Goal: Task Accomplishment & Management: Manage account settings

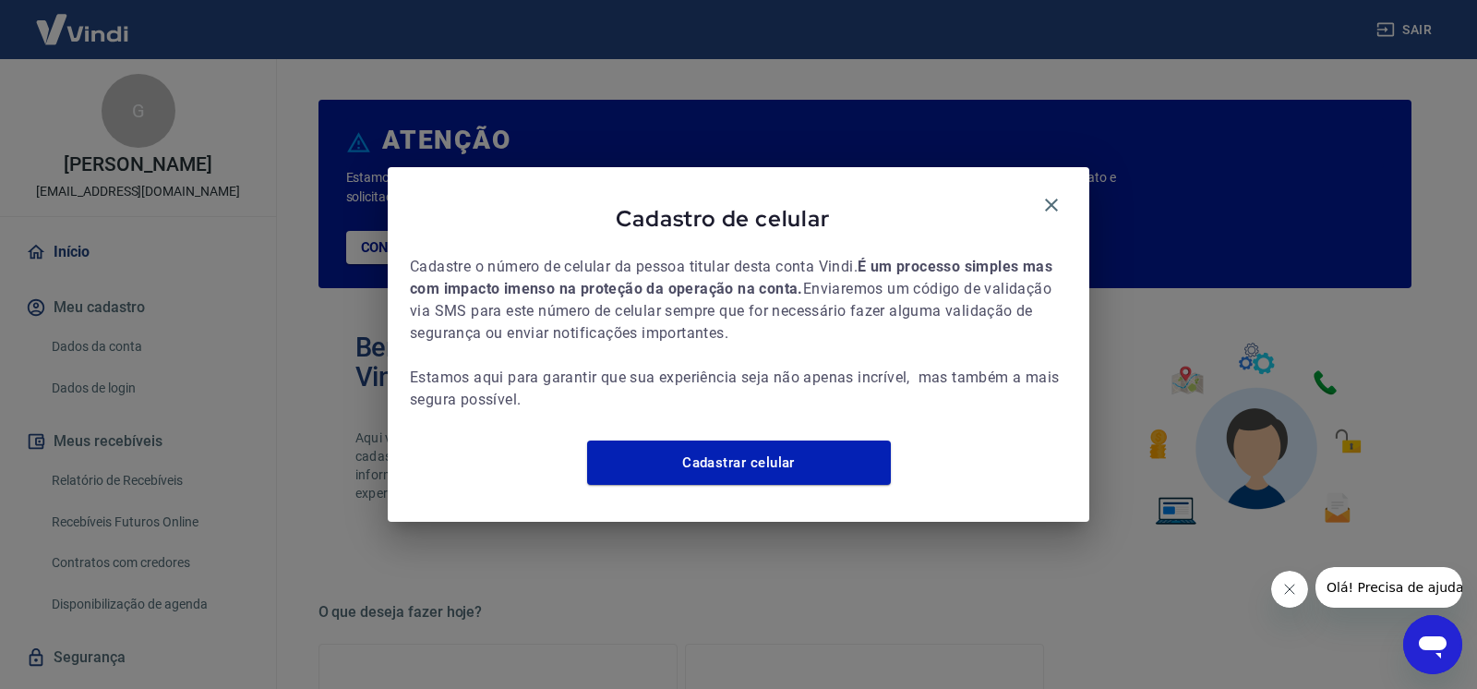
click at [771, 213] on span "Cadastro de celular" at bounding box center [723, 218] width 626 height 29
click at [1054, 199] on icon "button" at bounding box center [1051, 205] width 13 height 13
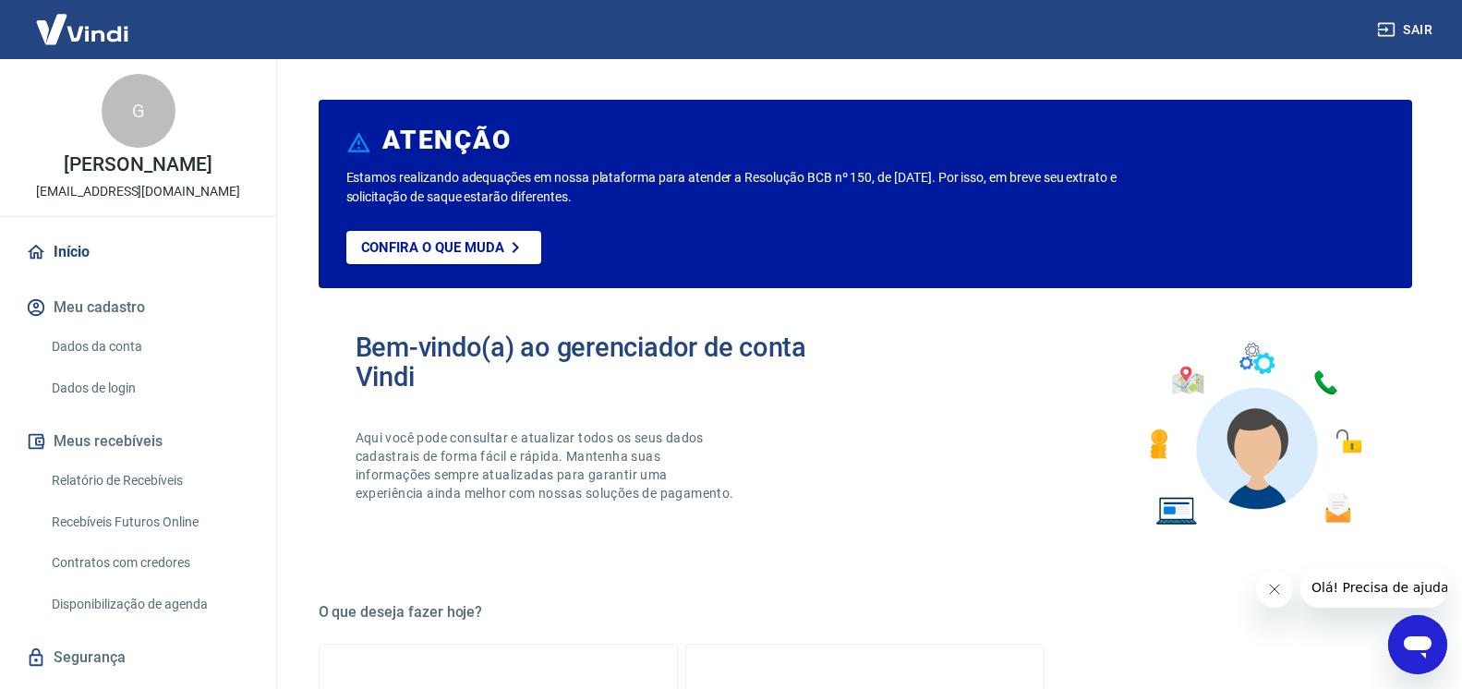
click at [1282, 588] on button "Fechar mensagem da empresa" at bounding box center [1273, 589] width 37 height 37
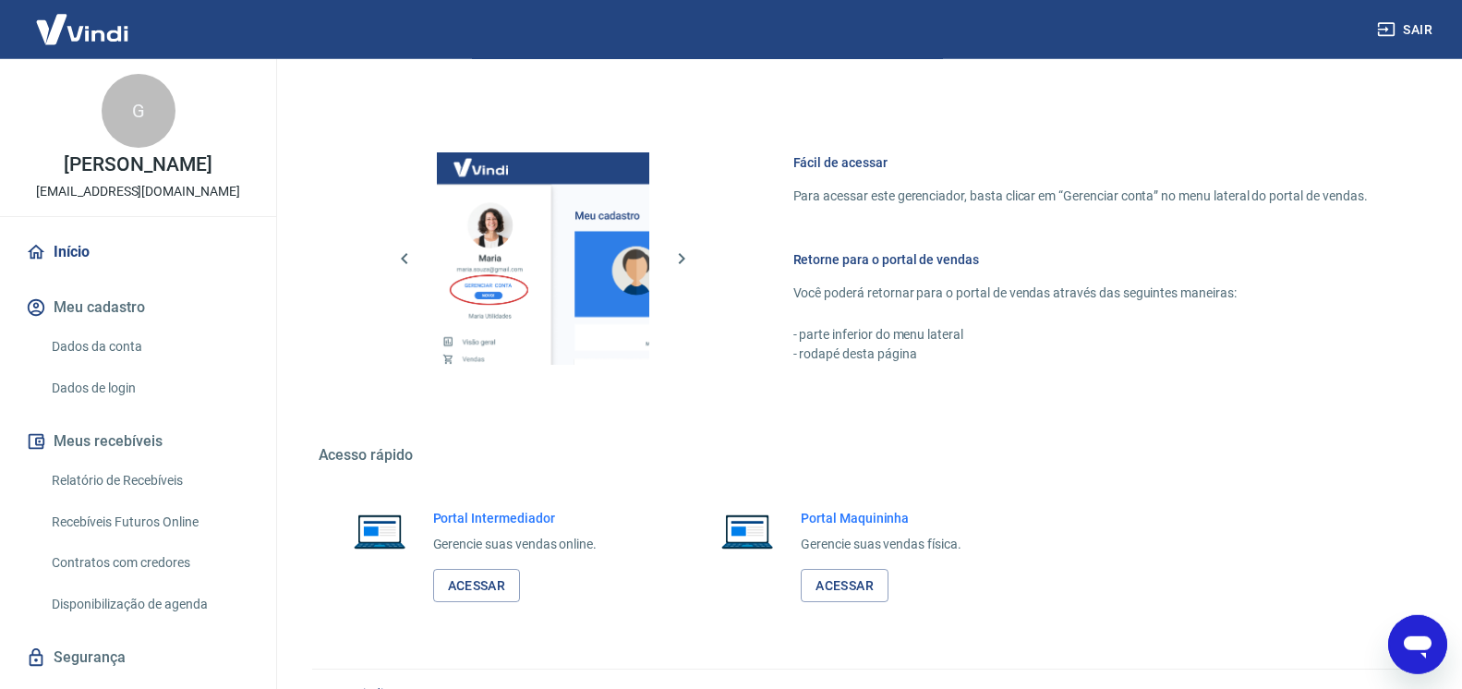
scroll to position [942, 0]
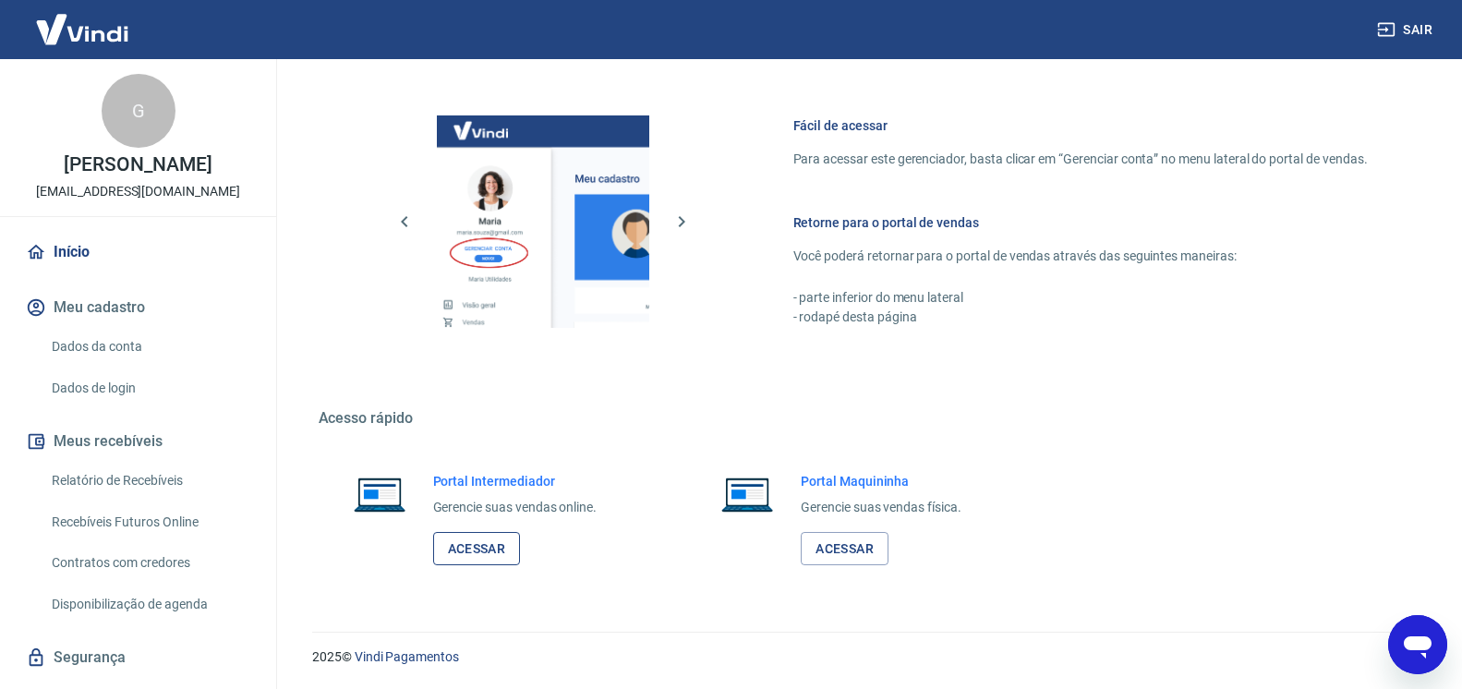
click at [483, 561] on link "Acessar" at bounding box center [477, 549] width 88 height 34
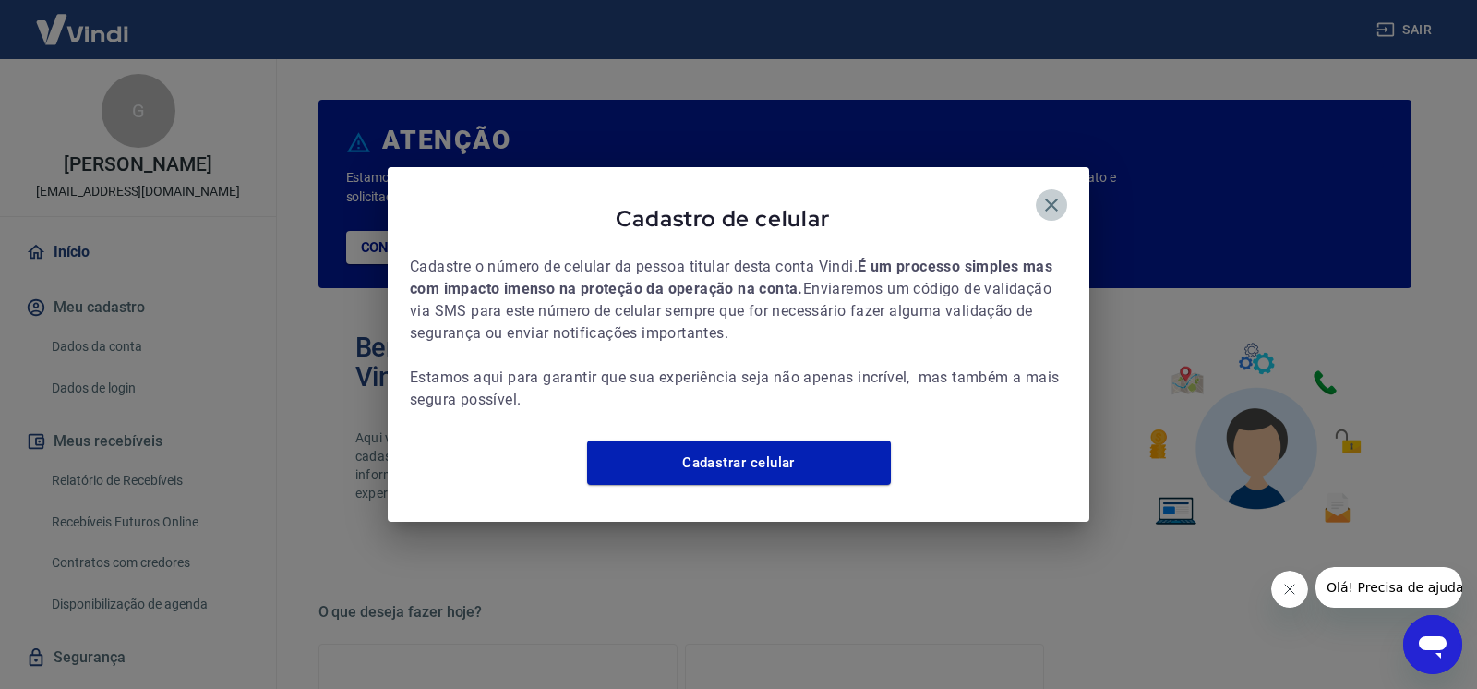
click at [1059, 199] on icon "button" at bounding box center [1052, 205] width 22 height 22
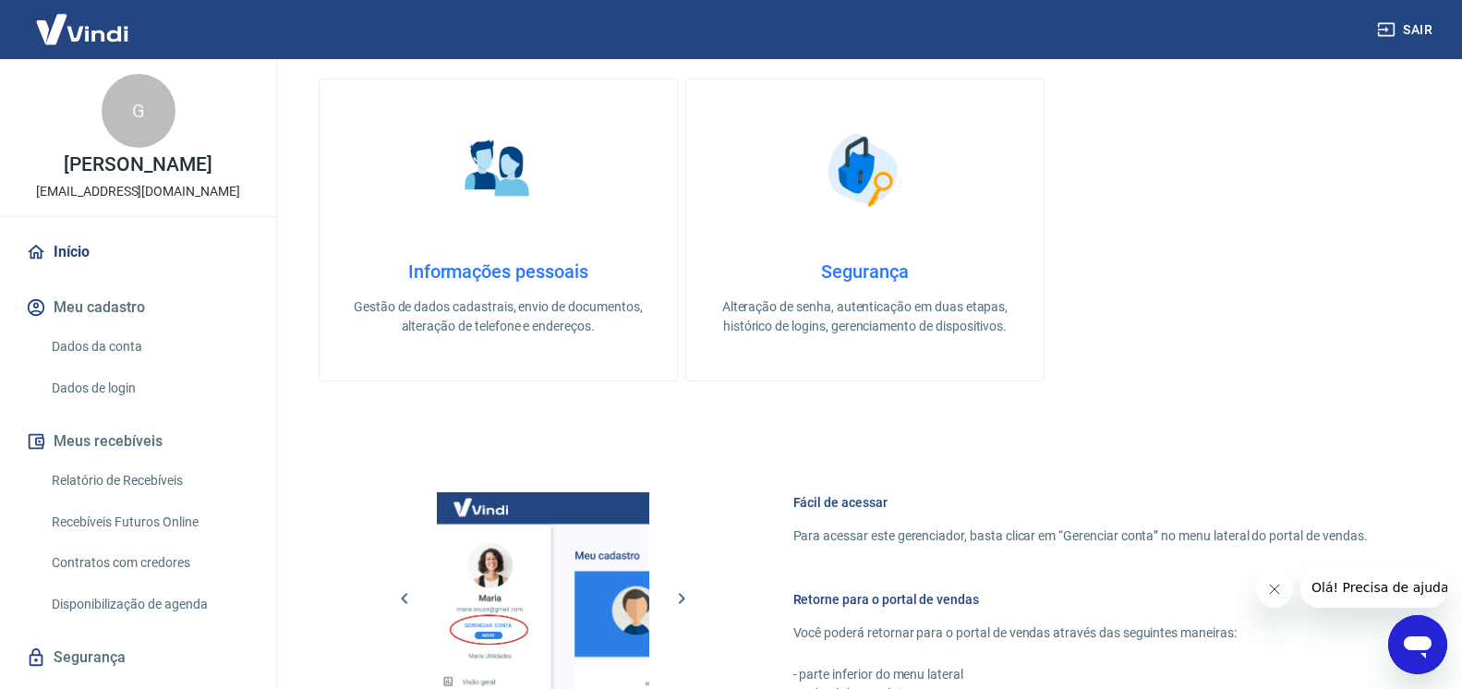
click at [1277, 589] on icon "Fechar mensagem da empresa" at bounding box center [1273, 589] width 15 height 15
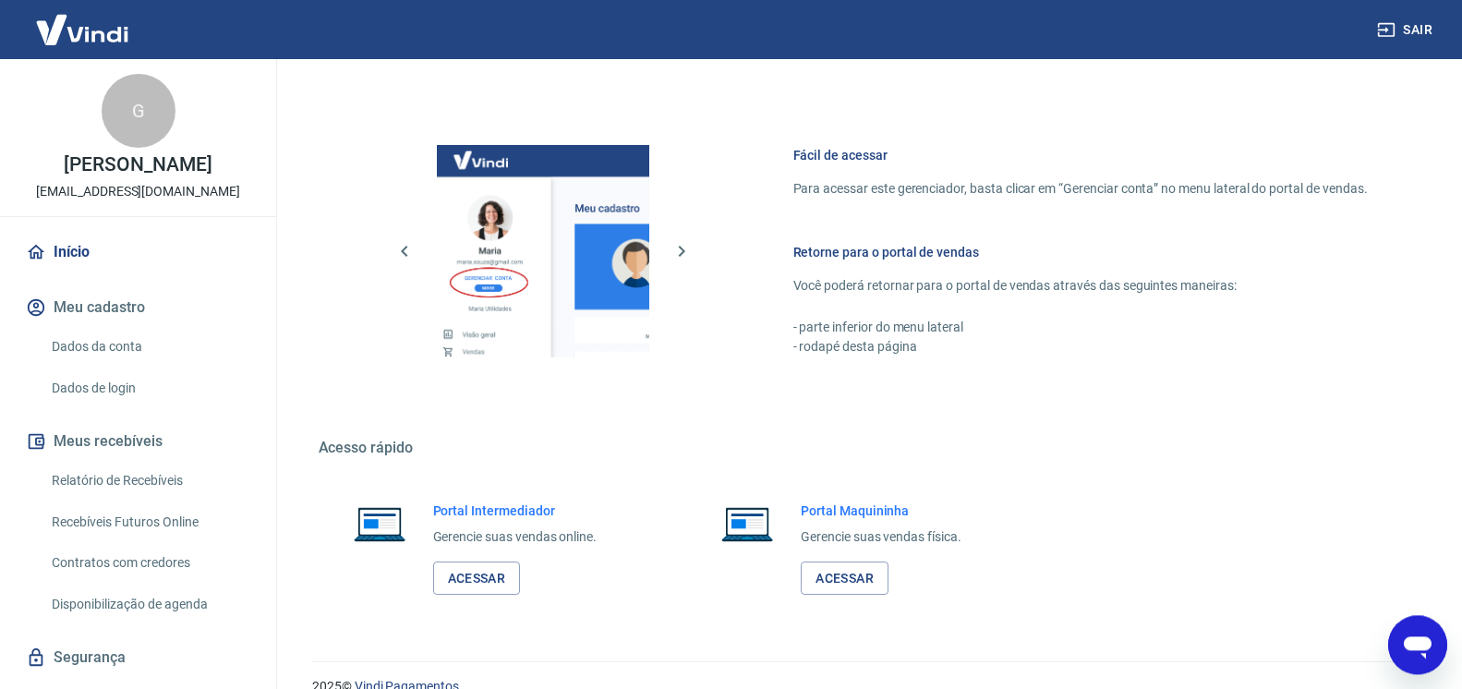
scroll to position [942, 0]
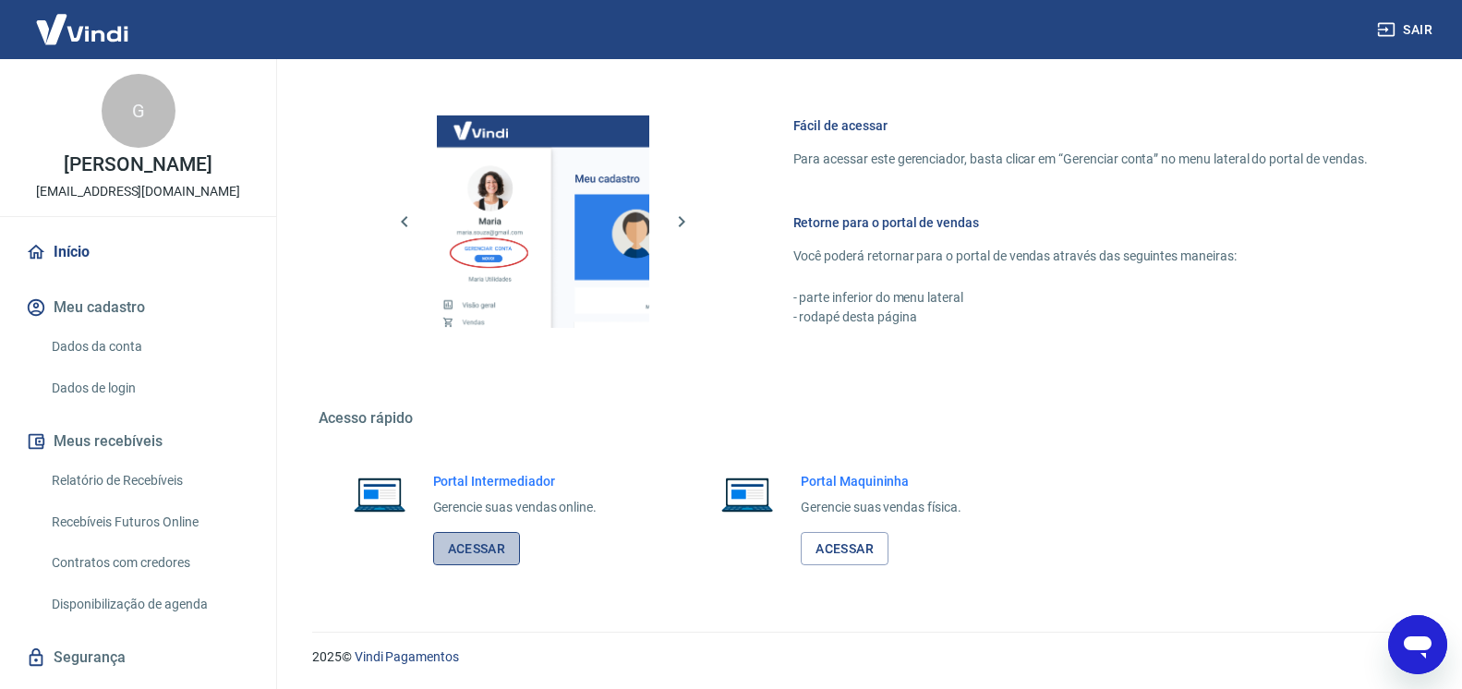
click at [478, 543] on link "Acessar" at bounding box center [477, 549] width 88 height 34
